Goal: Information Seeking & Learning: Learn about a topic

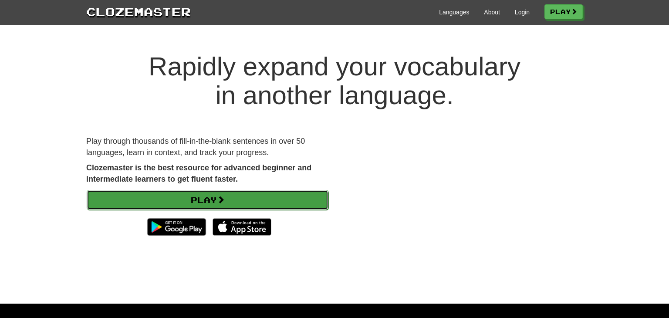
click at [101, 206] on link "Play" at bounding box center [208, 200] width 242 height 20
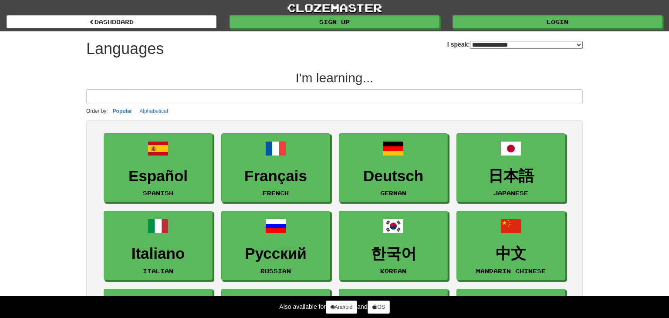
select select "*******"
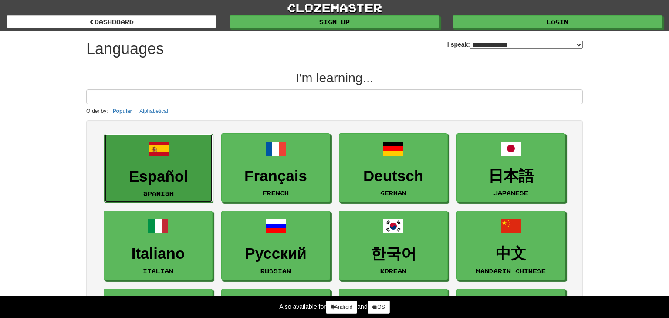
click at [126, 177] on h3 "Español" at bounding box center [158, 176] width 99 height 17
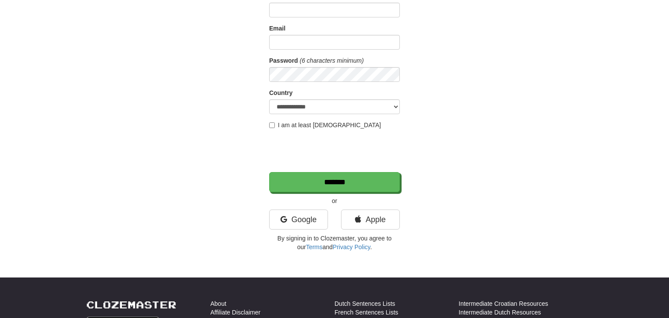
scroll to position [81, 0]
click at [294, 215] on link "Google" at bounding box center [298, 219] width 59 height 20
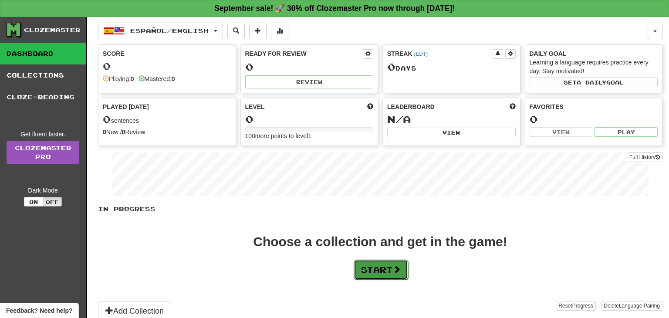
click at [408, 265] on button "Start" at bounding box center [381, 270] width 54 height 20
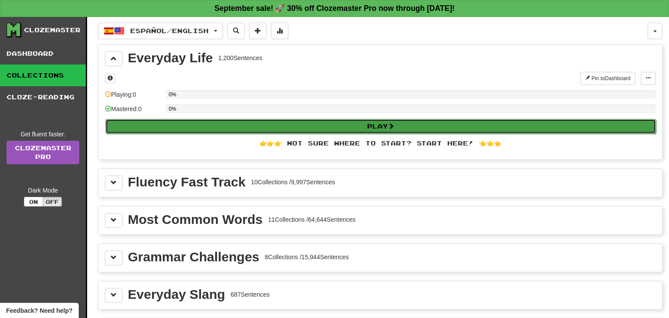
click at [571, 124] on button "Play" at bounding box center [380, 126] width 550 height 15
select select "**"
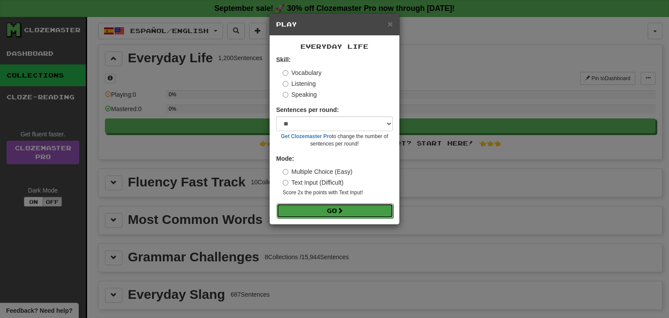
click at [374, 207] on button "Go" at bounding box center [335, 210] width 117 height 15
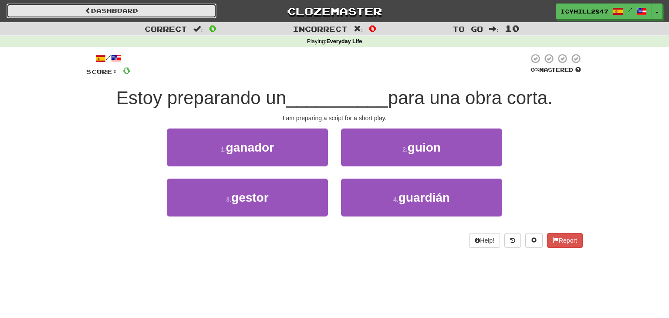
click at [33, 13] on link "Dashboard" at bounding box center [112, 10] width 210 height 15
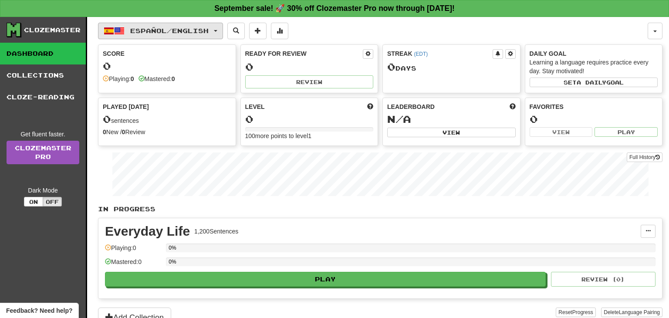
click at [216, 32] on button "Español / English" at bounding box center [160, 31] width 125 height 17
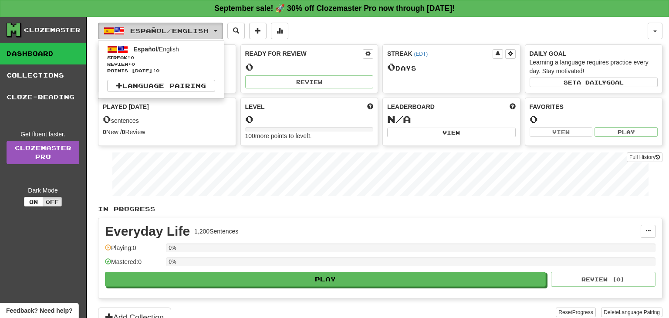
click at [209, 38] on button "Español / English" at bounding box center [160, 31] width 125 height 17
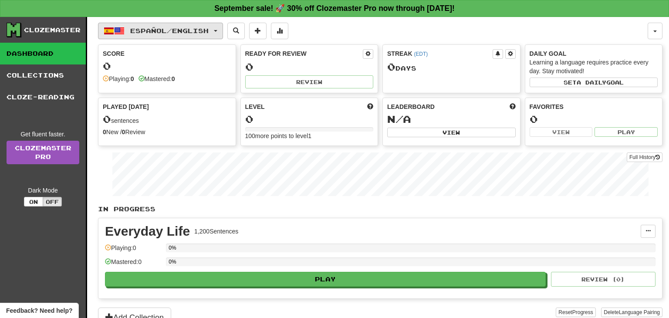
click at [209, 27] on span "Español / English" at bounding box center [169, 30] width 78 height 7
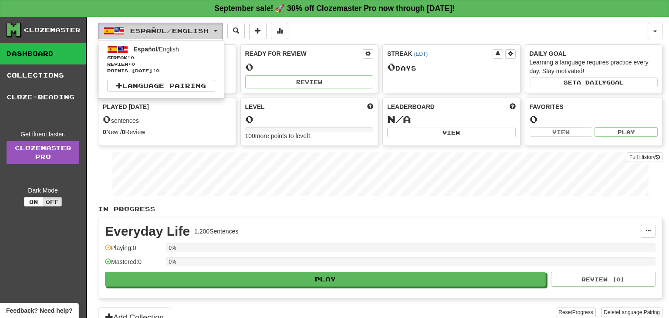
click at [201, 29] on span "Español / English" at bounding box center [169, 30] width 78 height 7
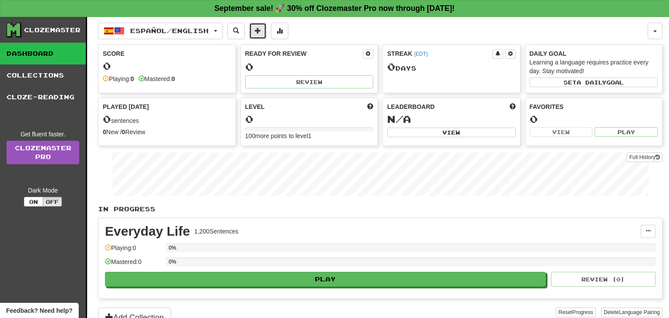
click at [261, 30] on span at bounding box center [258, 30] width 6 height 6
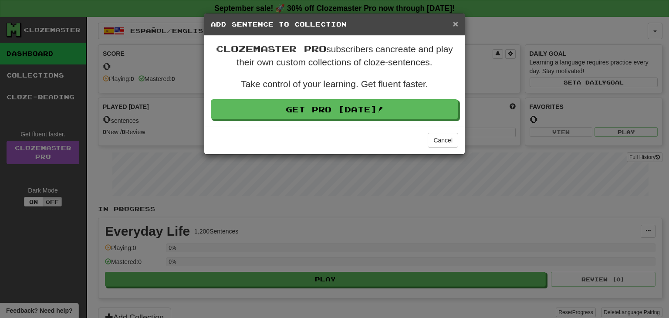
click at [453, 23] on span "×" at bounding box center [455, 24] width 5 height 10
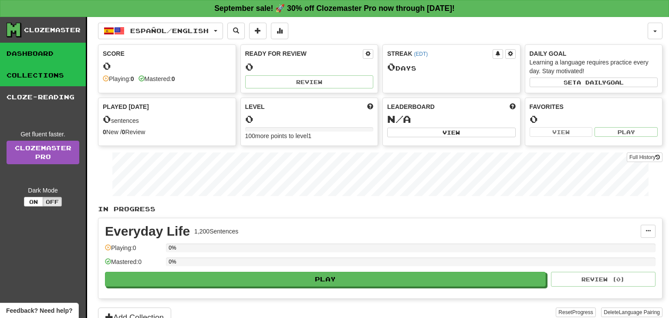
click at [20, 71] on link "Collections" at bounding box center [43, 75] width 86 height 22
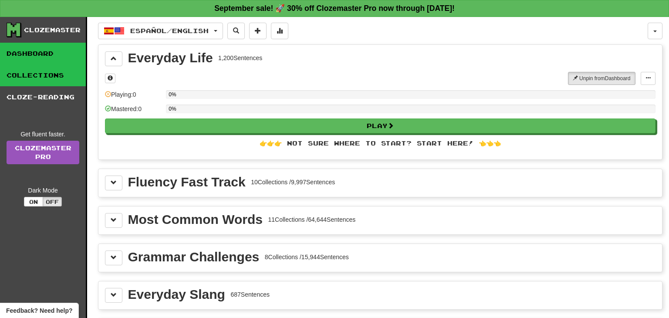
click at [27, 52] on link "Dashboard" at bounding box center [43, 54] width 86 height 22
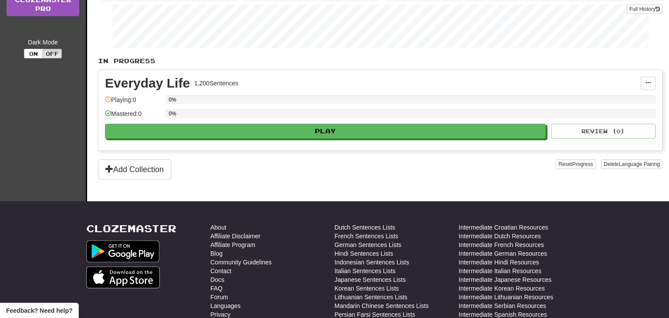
scroll to position [149, 0]
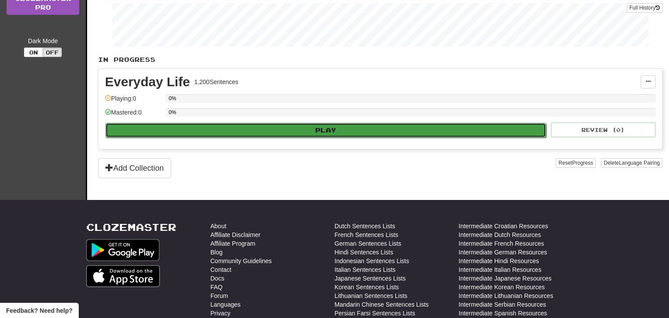
click at [528, 126] on button "Play" at bounding box center [325, 130] width 441 height 15
select select "**"
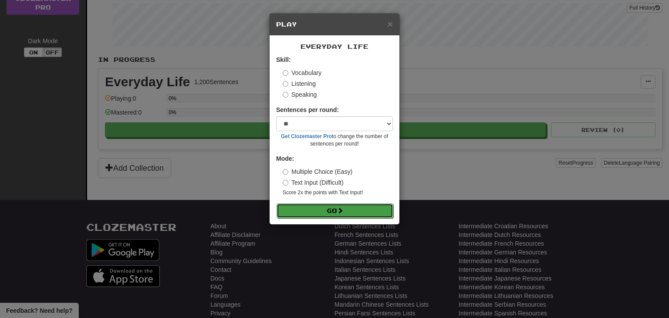
click at [348, 203] on button "Go" at bounding box center [335, 210] width 117 height 15
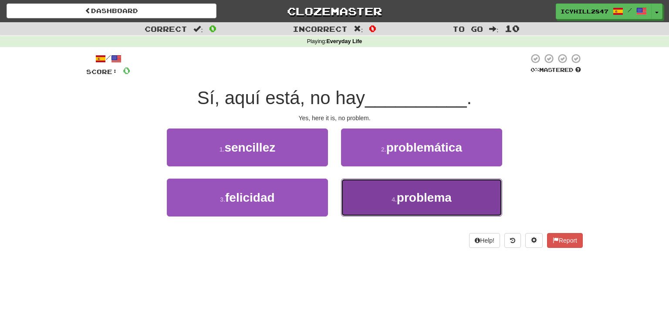
click at [486, 201] on button "4 . problema" at bounding box center [421, 198] width 161 height 38
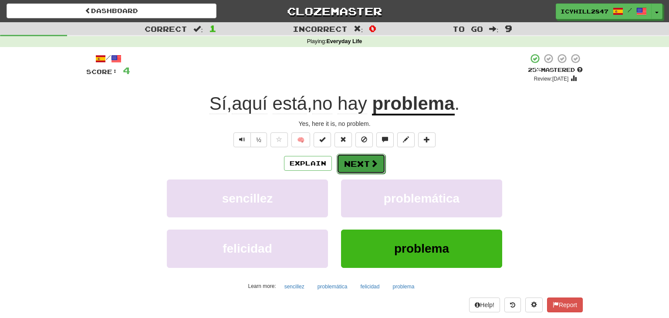
click at [361, 171] on button "Next" at bounding box center [361, 164] width 49 height 20
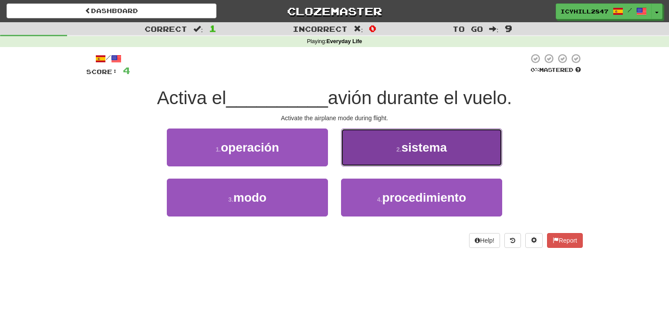
click at [446, 146] on span "sistema" at bounding box center [423, 147] width 45 height 13
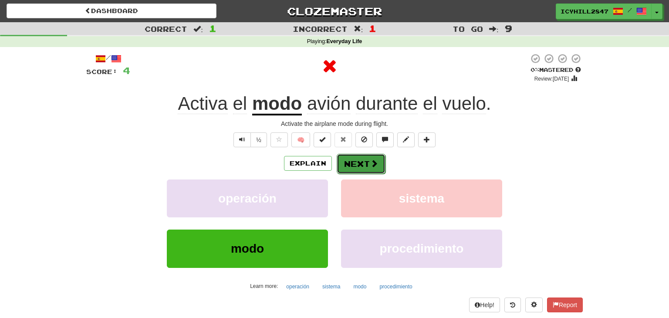
click at [380, 162] on button "Next" at bounding box center [361, 164] width 49 height 20
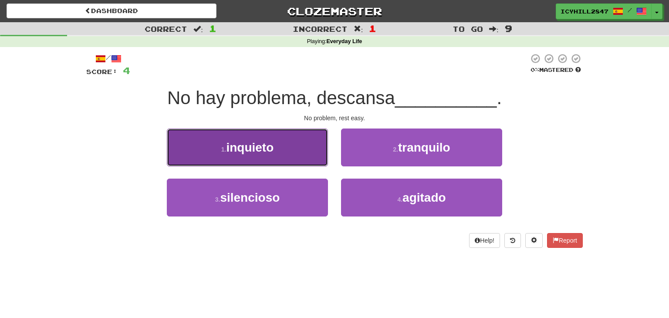
click at [309, 155] on button "1 . [GEOGRAPHIC_DATA]" at bounding box center [247, 147] width 161 height 38
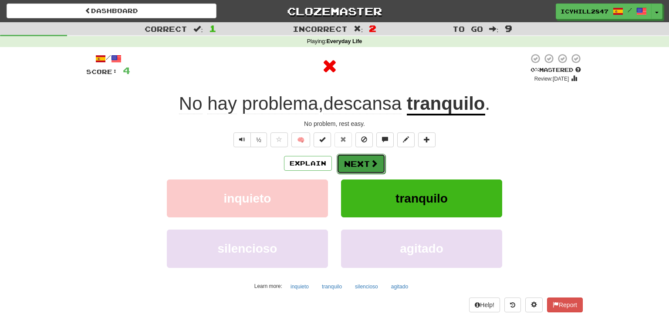
click at [364, 161] on button "Next" at bounding box center [361, 164] width 49 height 20
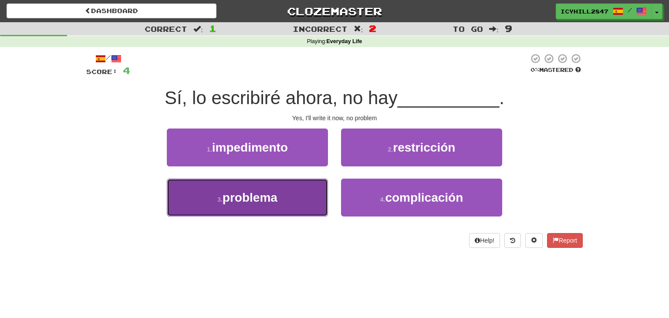
click at [312, 198] on button "3 . problema" at bounding box center [247, 198] width 161 height 38
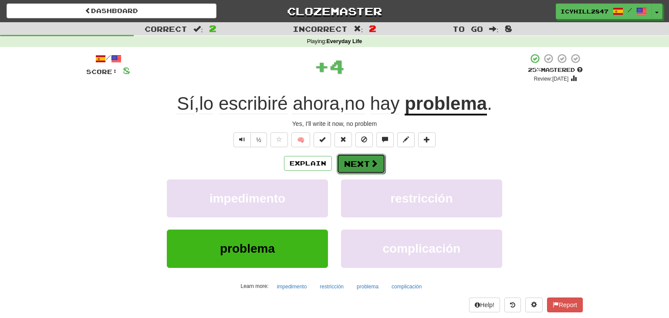
click at [377, 163] on button "Next" at bounding box center [361, 164] width 49 height 20
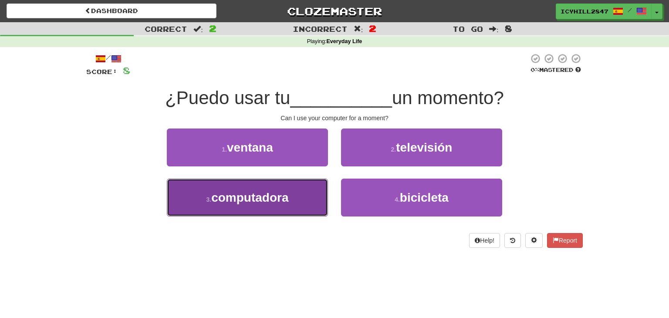
click at [285, 207] on button "3 . computadora" at bounding box center [247, 198] width 161 height 38
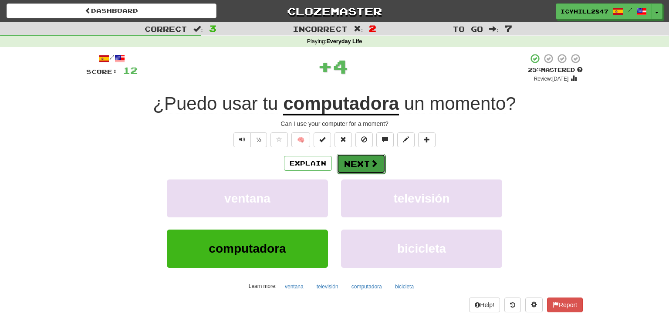
click at [377, 167] on button "Next" at bounding box center [361, 164] width 49 height 20
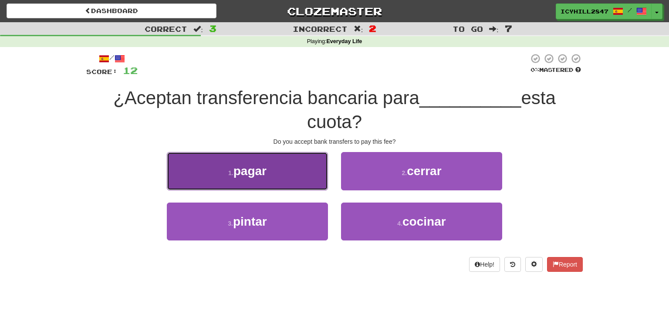
click at [289, 176] on button "1 . pagar" at bounding box center [247, 171] width 161 height 38
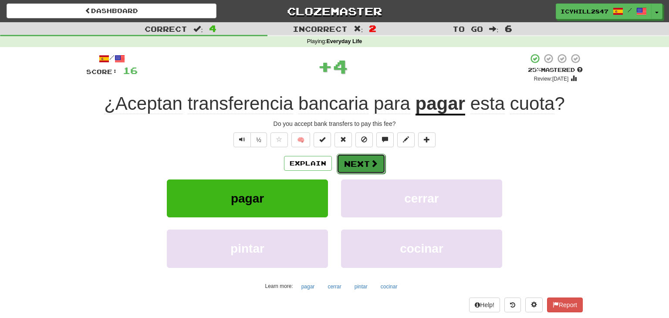
click at [375, 161] on span at bounding box center [374, 163] width 8 height 8
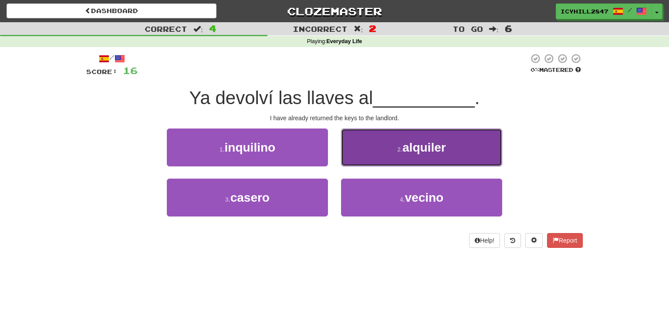
click at [460, 136] on button "2 . alquiler" at bounding box center [421, 147] width 161 height 38
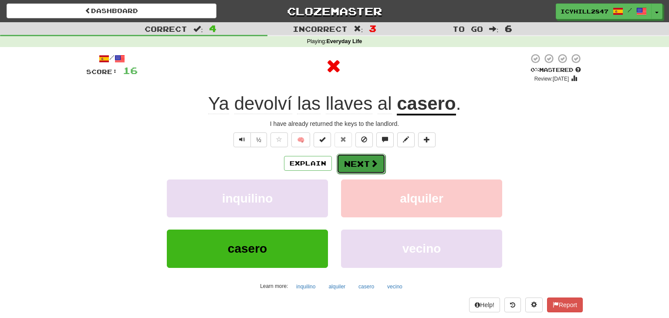
click at [383, 165] on button "Next" at bounding box center [361, 164] width 49 height 20
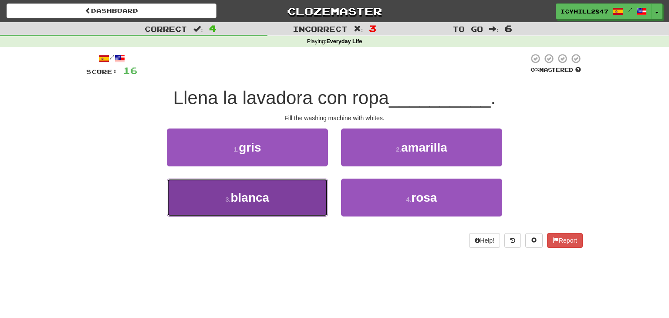
click at [310, 202] on button "3 . blanca" at bounding box center [247, 198] width 161 height 38
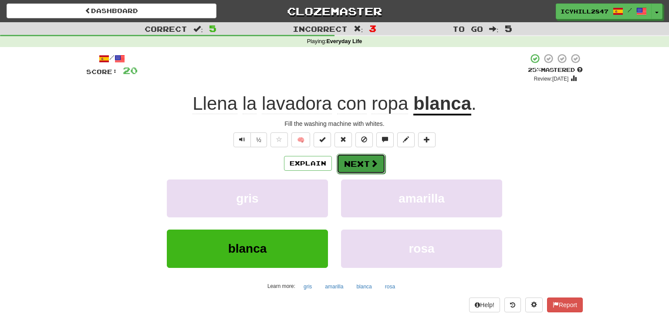
click at [370, 165] on span at bounding box center [374, 163] width 8 height 8
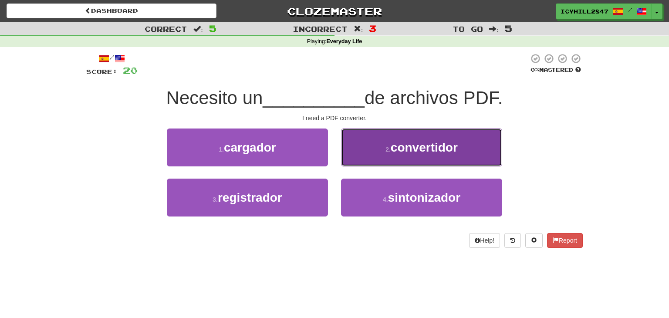
click at [466, 148] on button "2 . convertidor" at bounding box center [421, 147] width 161 height 38
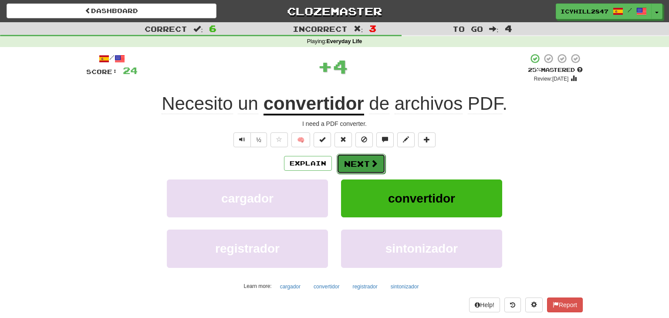
click at [378, 165] on button "Next" at bounding box center [361, 164] width 49 height 20
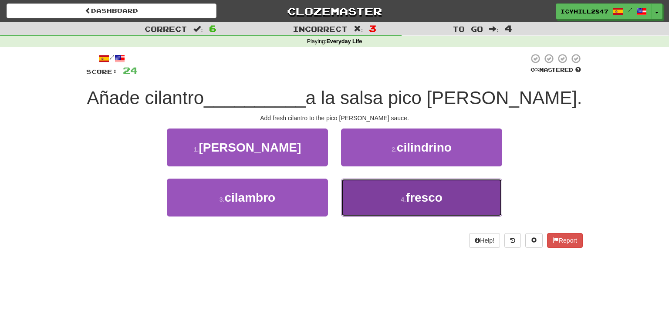
click at [470, 212] on button "4 . fresco" at bounding box center [421, 198] width 161 height 38
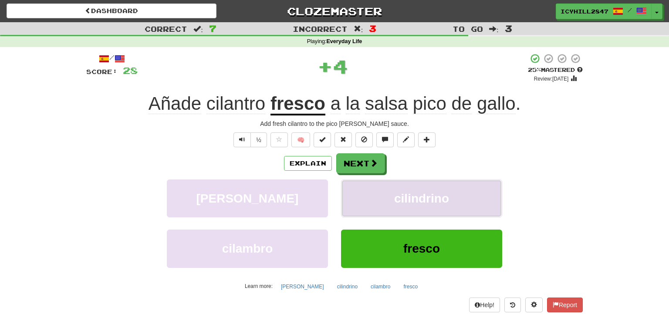
click at [358, 181] on button "cilindrino" at bounding box center [421, 198] width 161 height 38
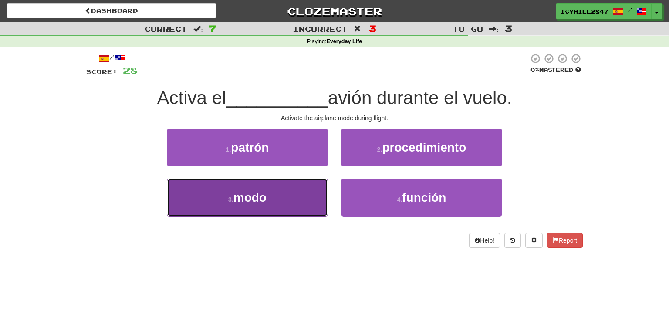
click at [292, 207] on button "3 . modo" at bounding box center [247, 198] width 161 height 38
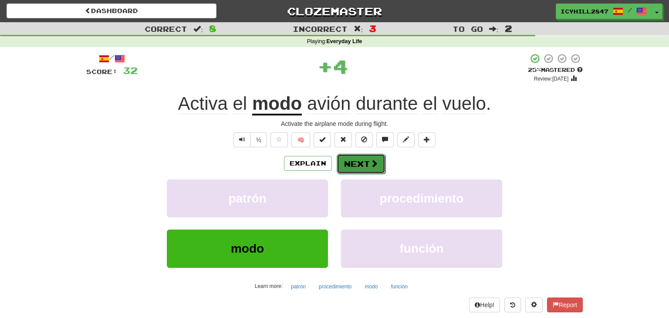
click at [367, 172] on button "Next" at bounding box center [361, 164] width 49 height 20
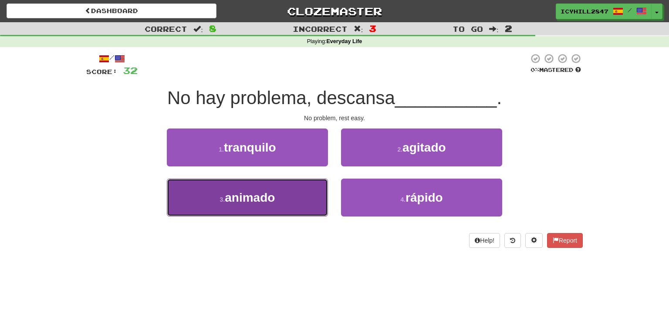
click at [314, 206] on button "3 . animado" at bounding box center [247, 198] width 161 height 38
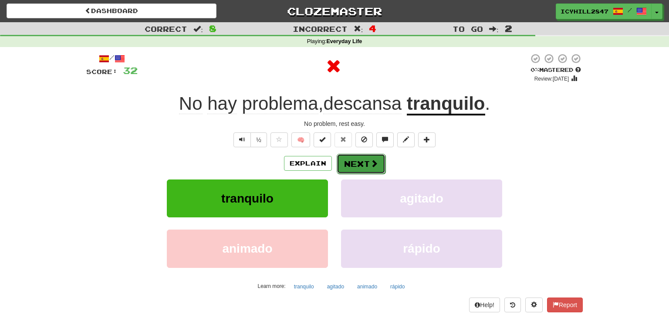
click at [375, 155] on button "Next" at bounding box center [361, 164] width 49 height 20
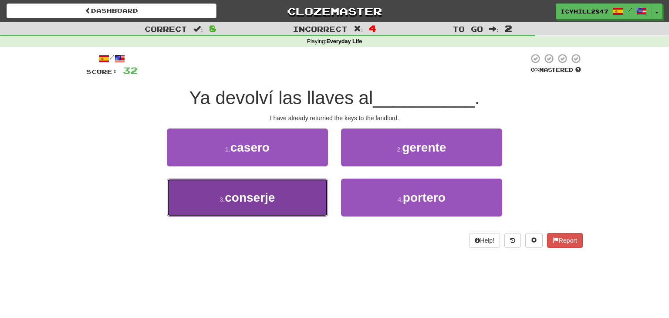
click at [311, 198] on button "3 . conserje" at bounding box center [247, 198] width 161 height 38
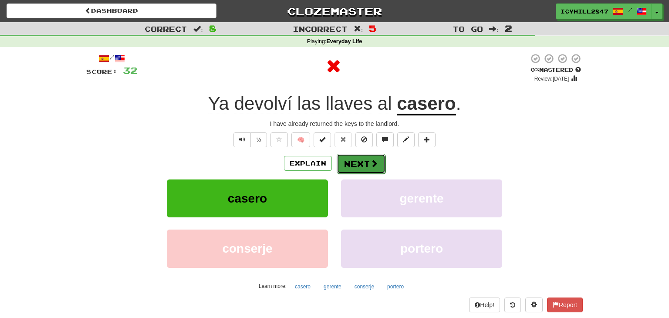
click at [369, 169] on button "Next" at bounding box center [361, 164] width 49 height 20
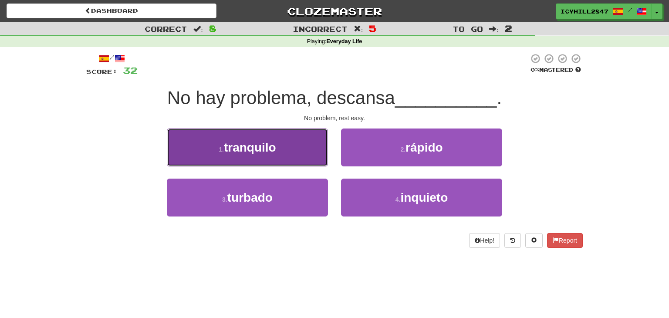
click at [303, 145] on button "1 . tranquilo" at bounding box center [247, 147] width 161 height 38
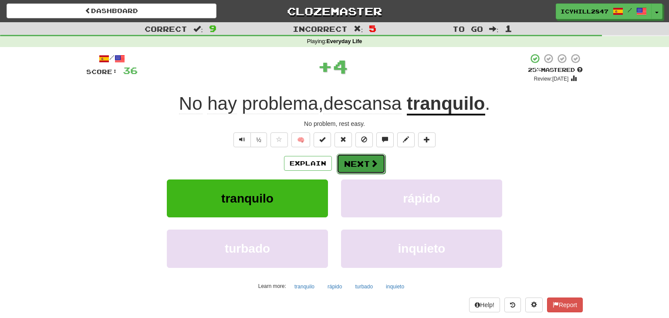
click at [376, 164] on span at bounding box center [374, 163] width 8 height 8
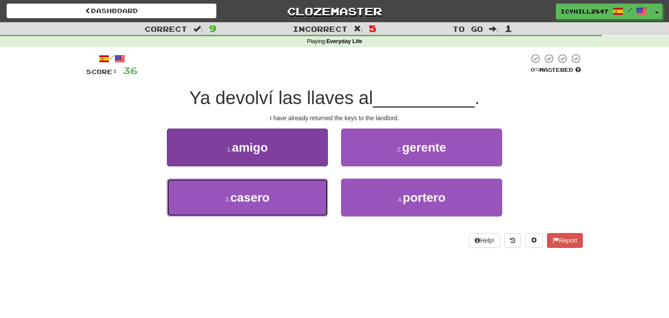
click at [300, 202] on button "3 . casero" at bounding box center [247, 198] width 161 height 38
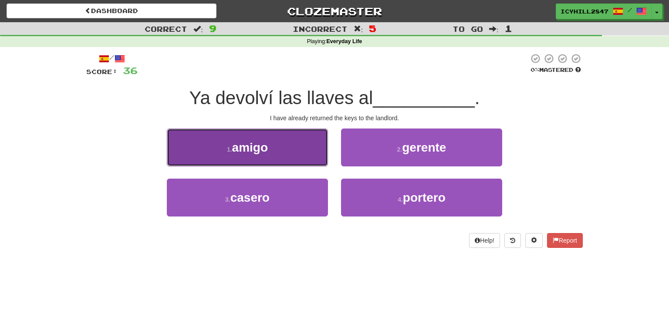
click at [296, 166] on button "1 . amigo" at bounding box center [247, 147] width 161 height 38
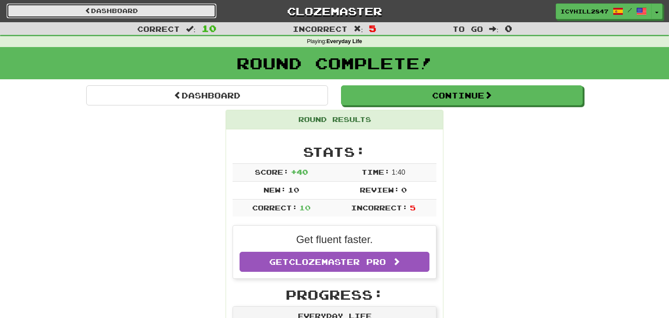
click at [104, 15] on link "Dashboard" at bounding box center [112, 10] width 210 height 15
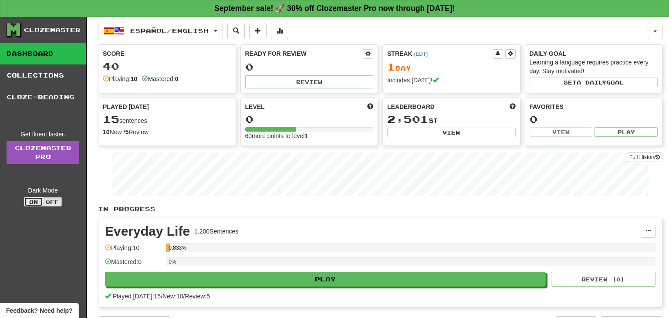
click at [34, 200] on button "On" at bounding box center [33, 202] width 19 height 10
